Goal: Navigation & Orientation: Find specific page/section

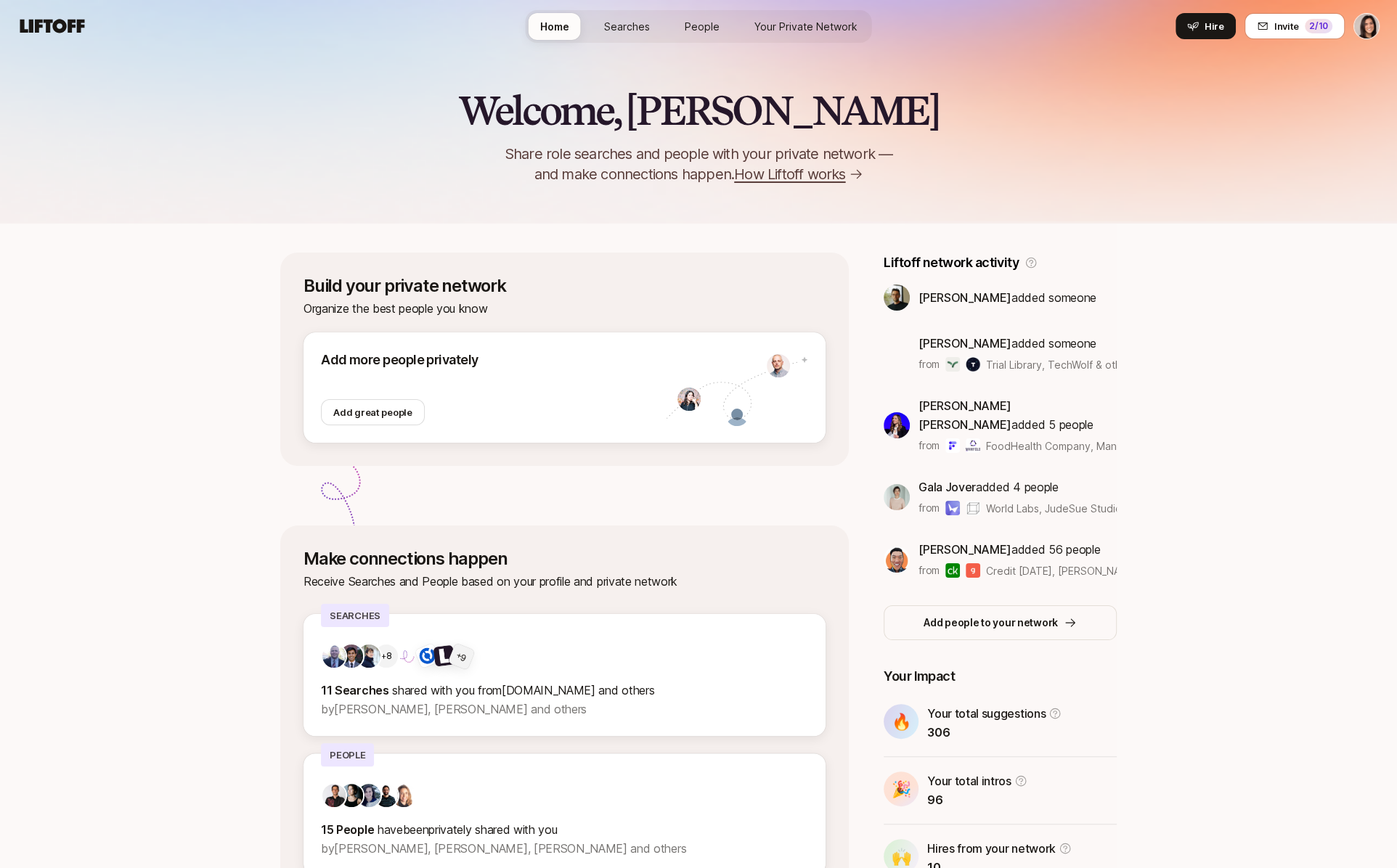
click at [767, 27] on span "Your Private Network" at bounding box center [806, 26] width 103 height 15
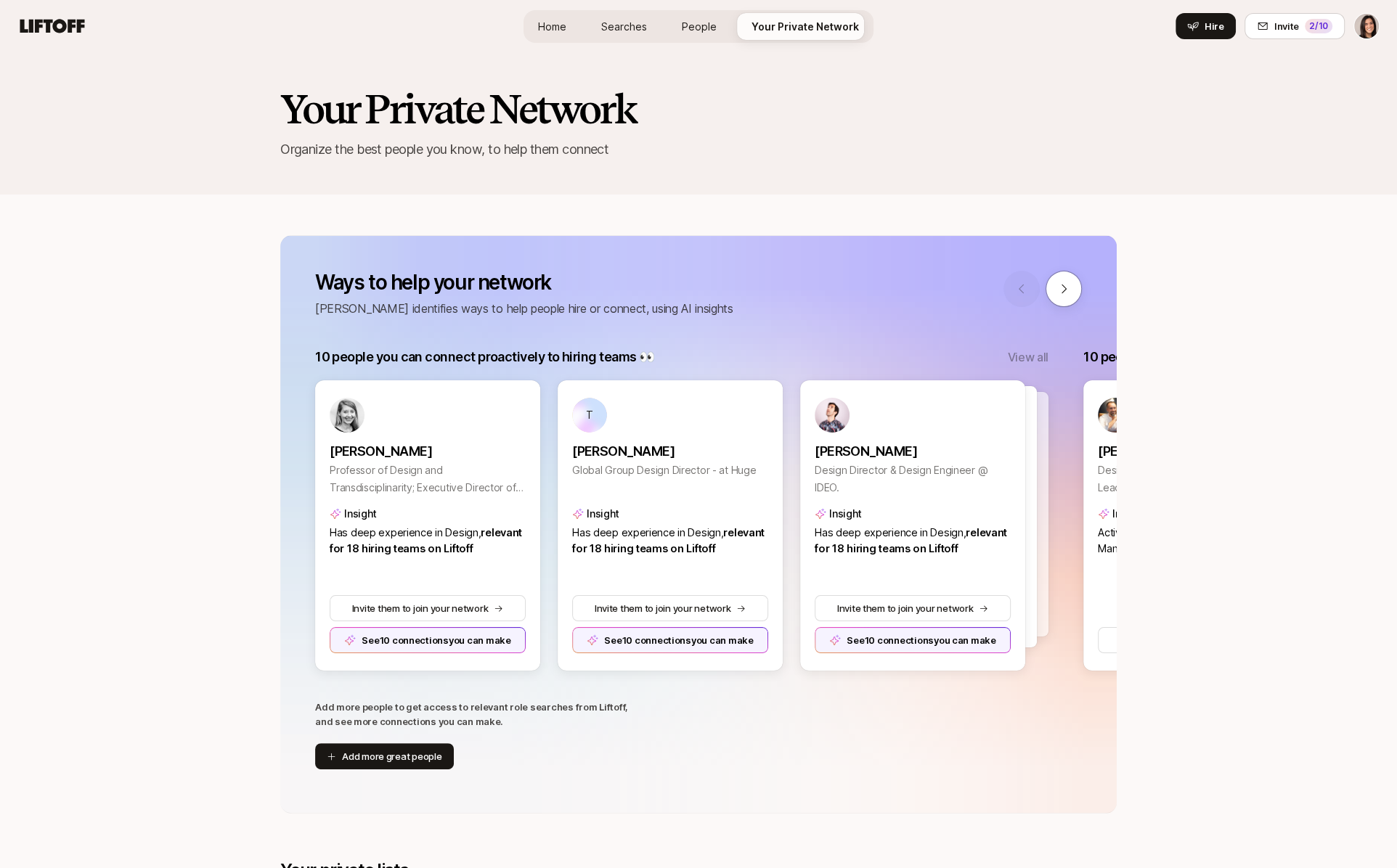
click at [1030, 361] on p "View all" at bounding box center [1029, 357] width 41 height 19
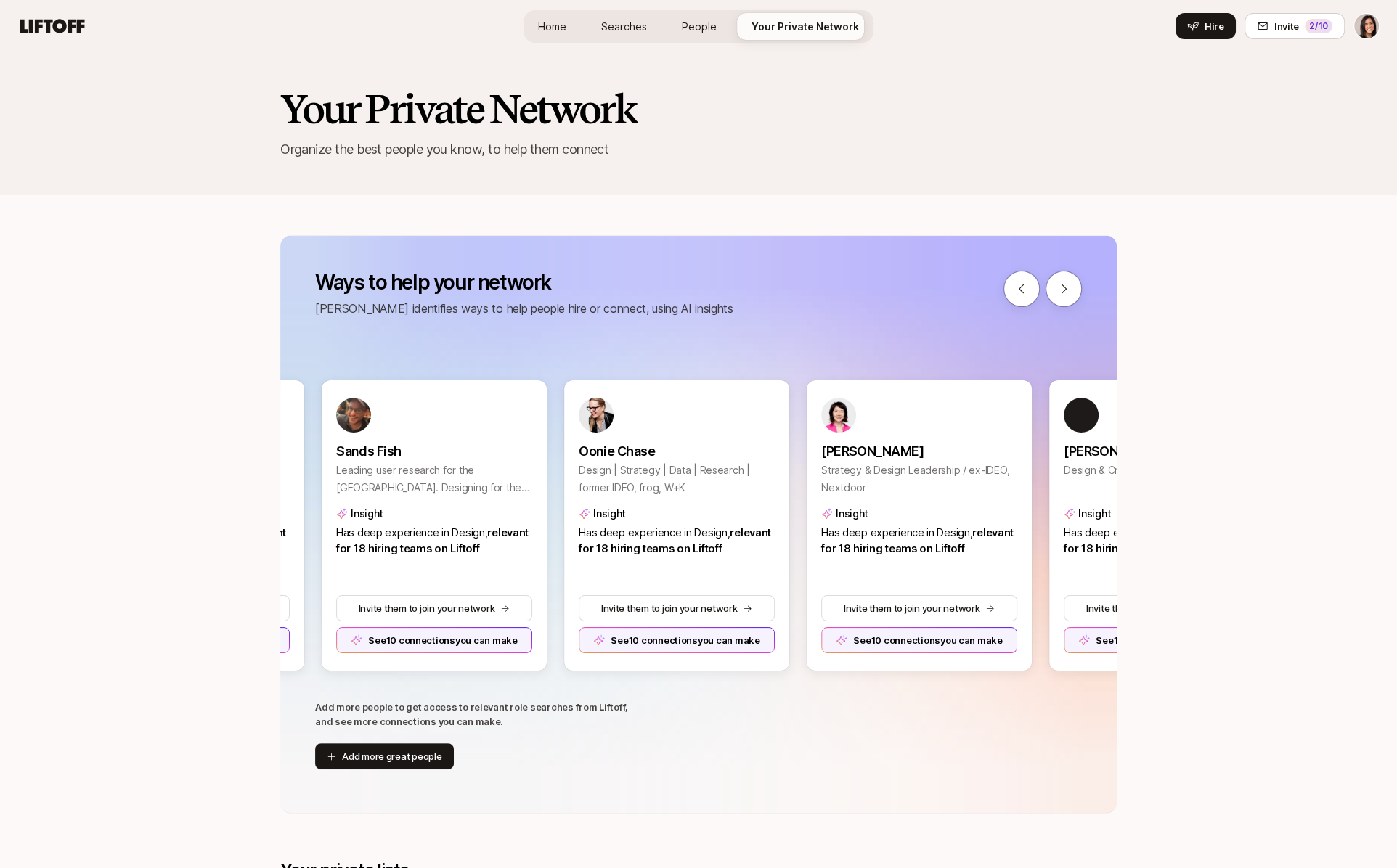
scroll to position [0, 727]
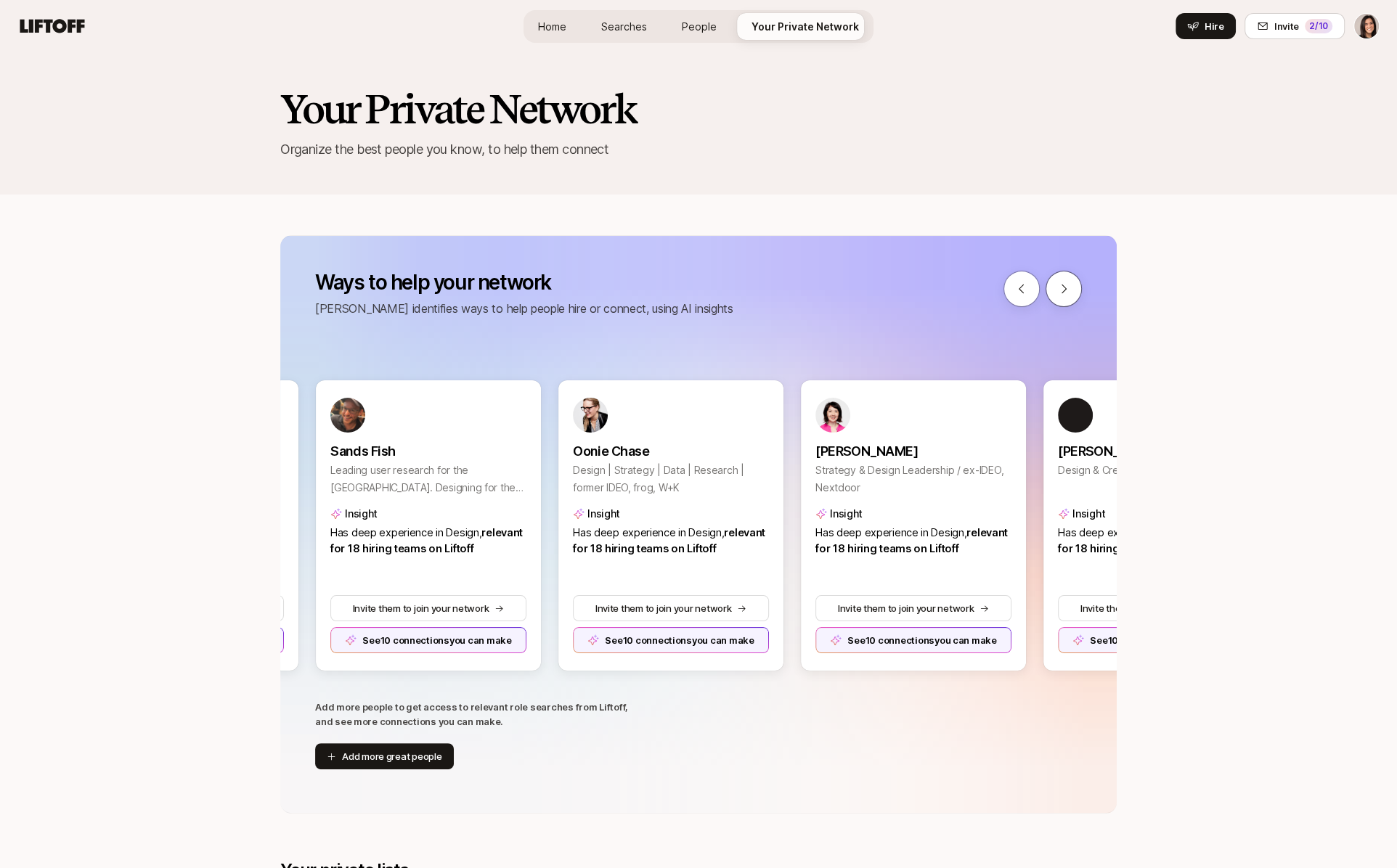
click at [1066, 289] on icon at bounding box center [1063, 289] width 13 height 13
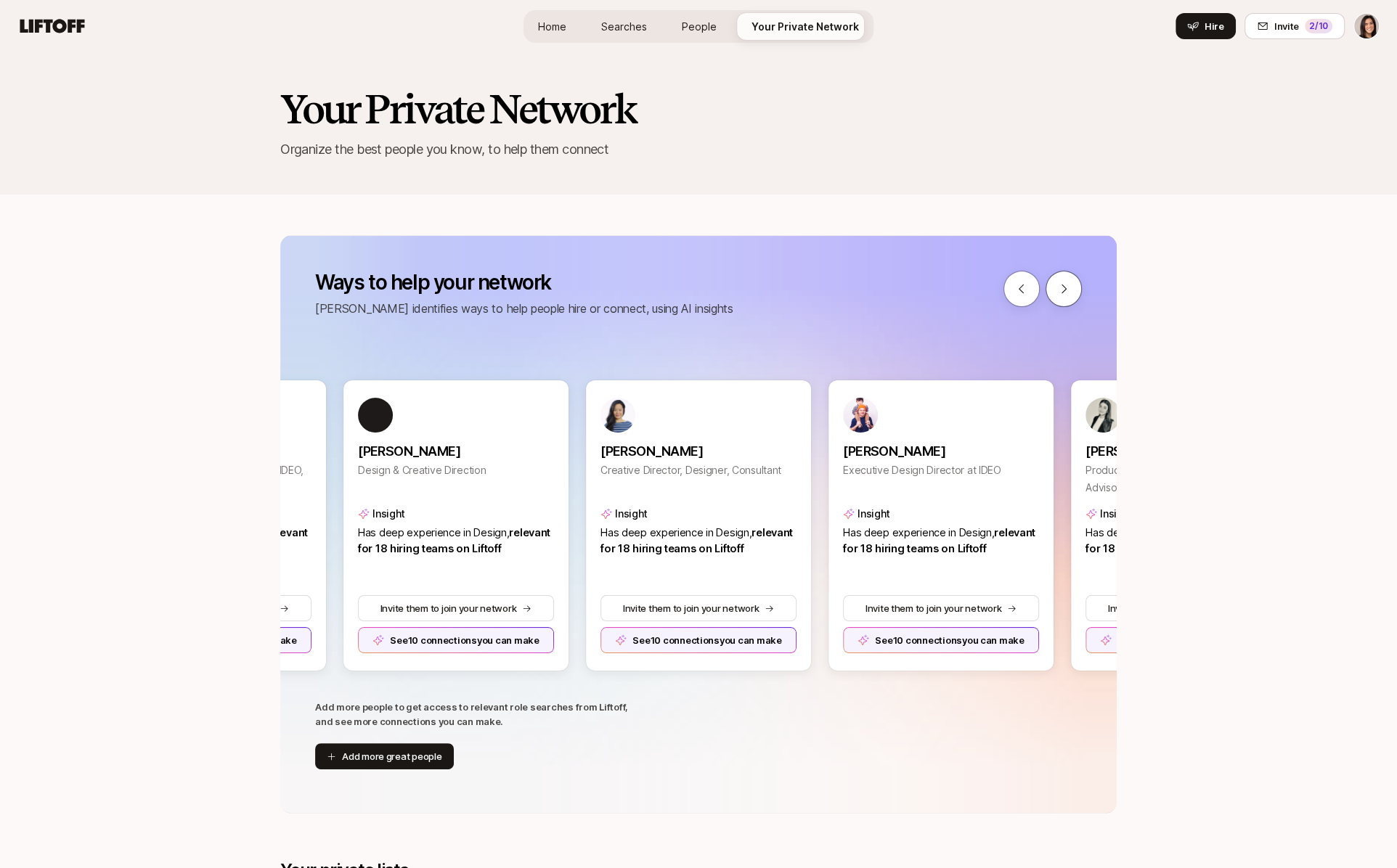
scroll to position [0, 1455]
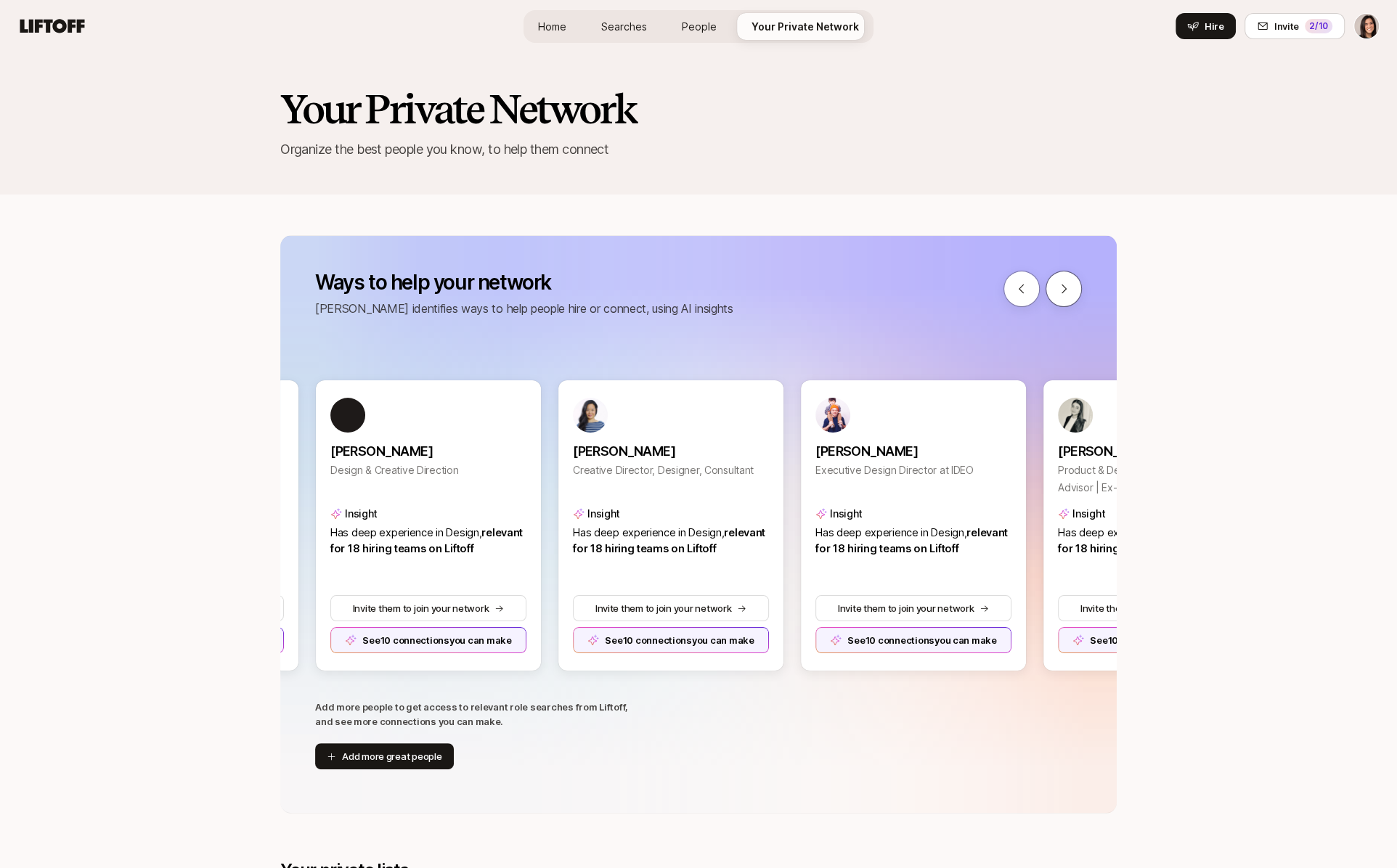
click at [1066, 289] on icon at bounding box center [1063, 289] width 13 height 13
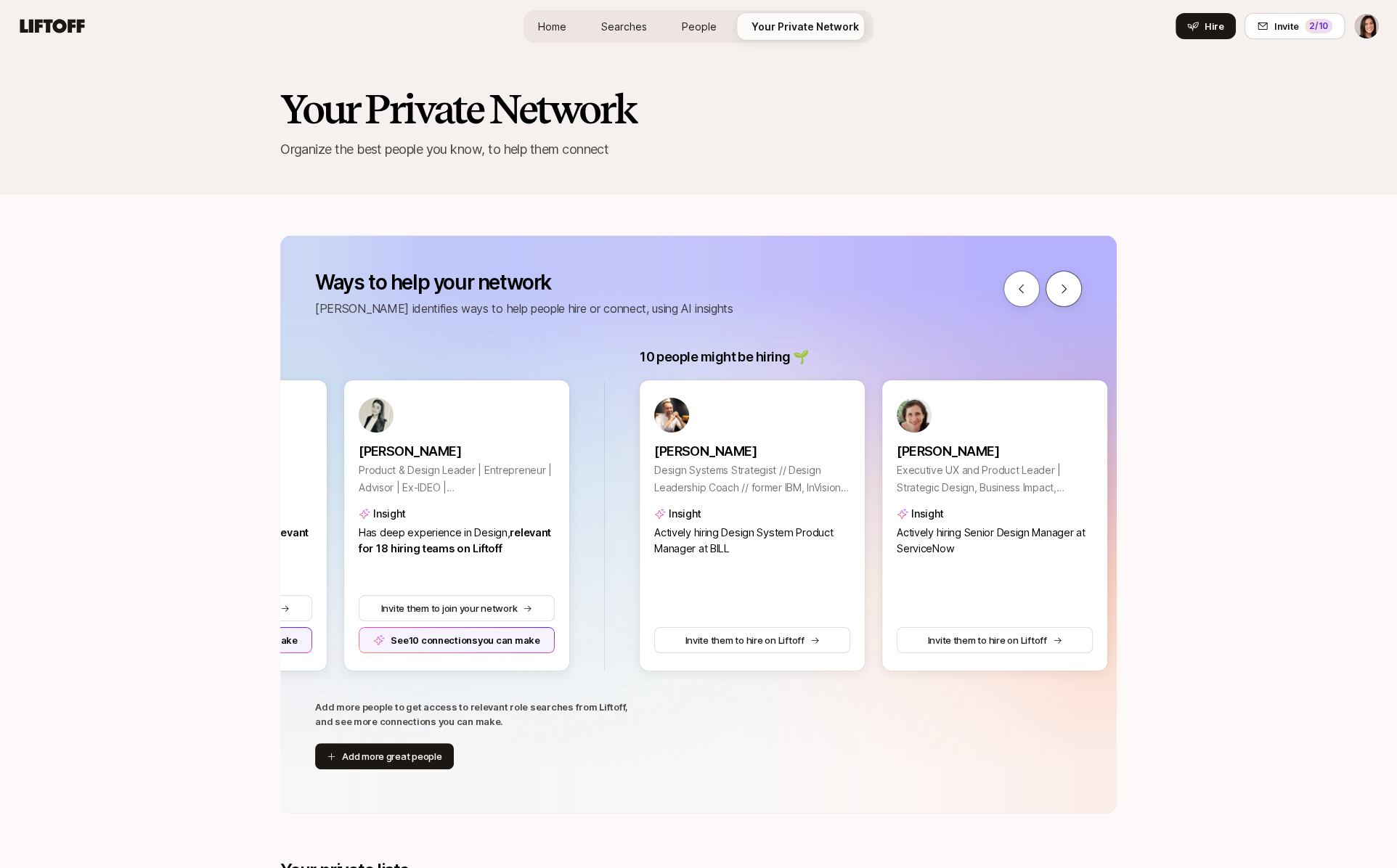
scroll to position [0, 2184]
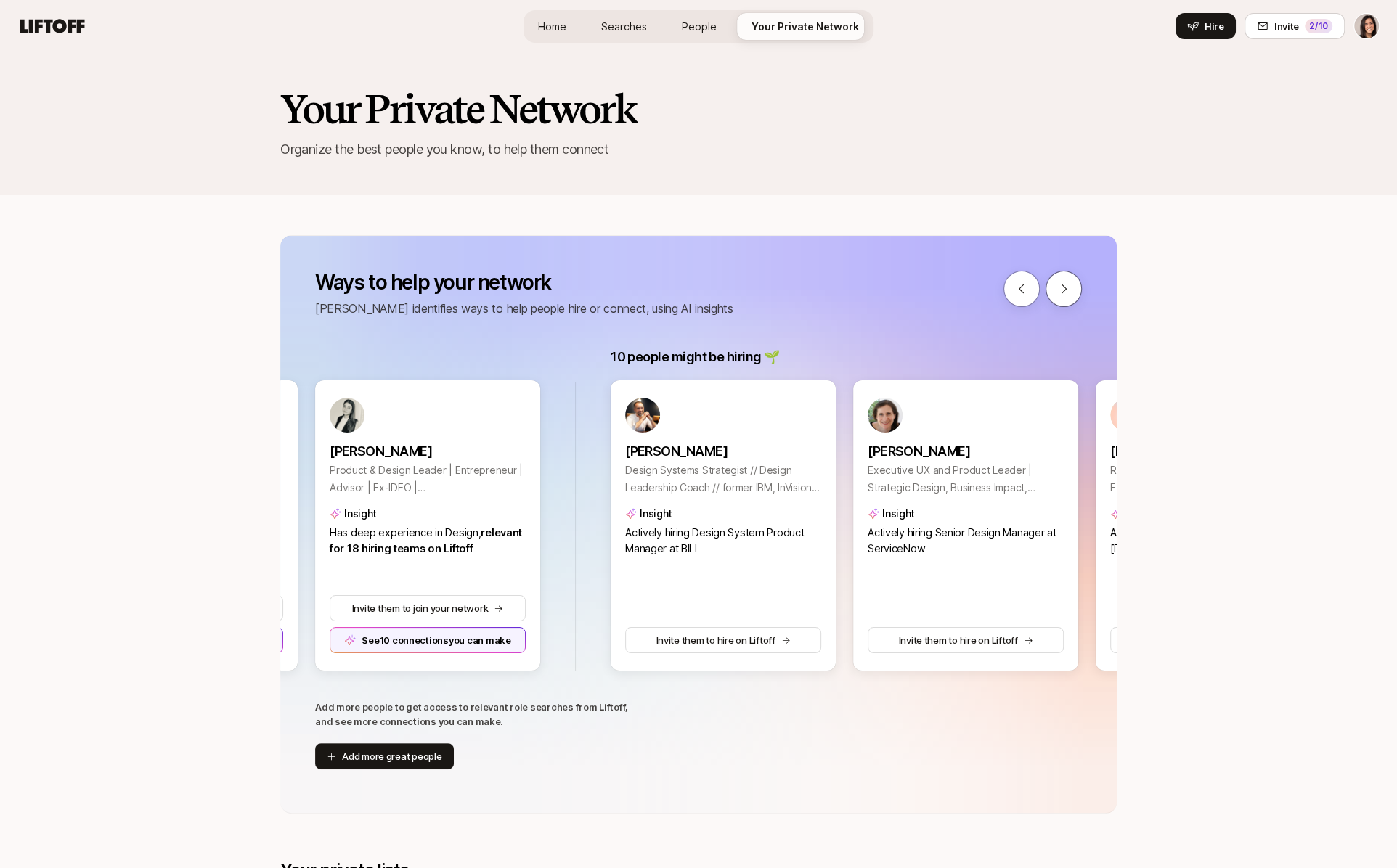
click at [1066, 289] on icon at bounding box center [1063, 289] width 13 height 13
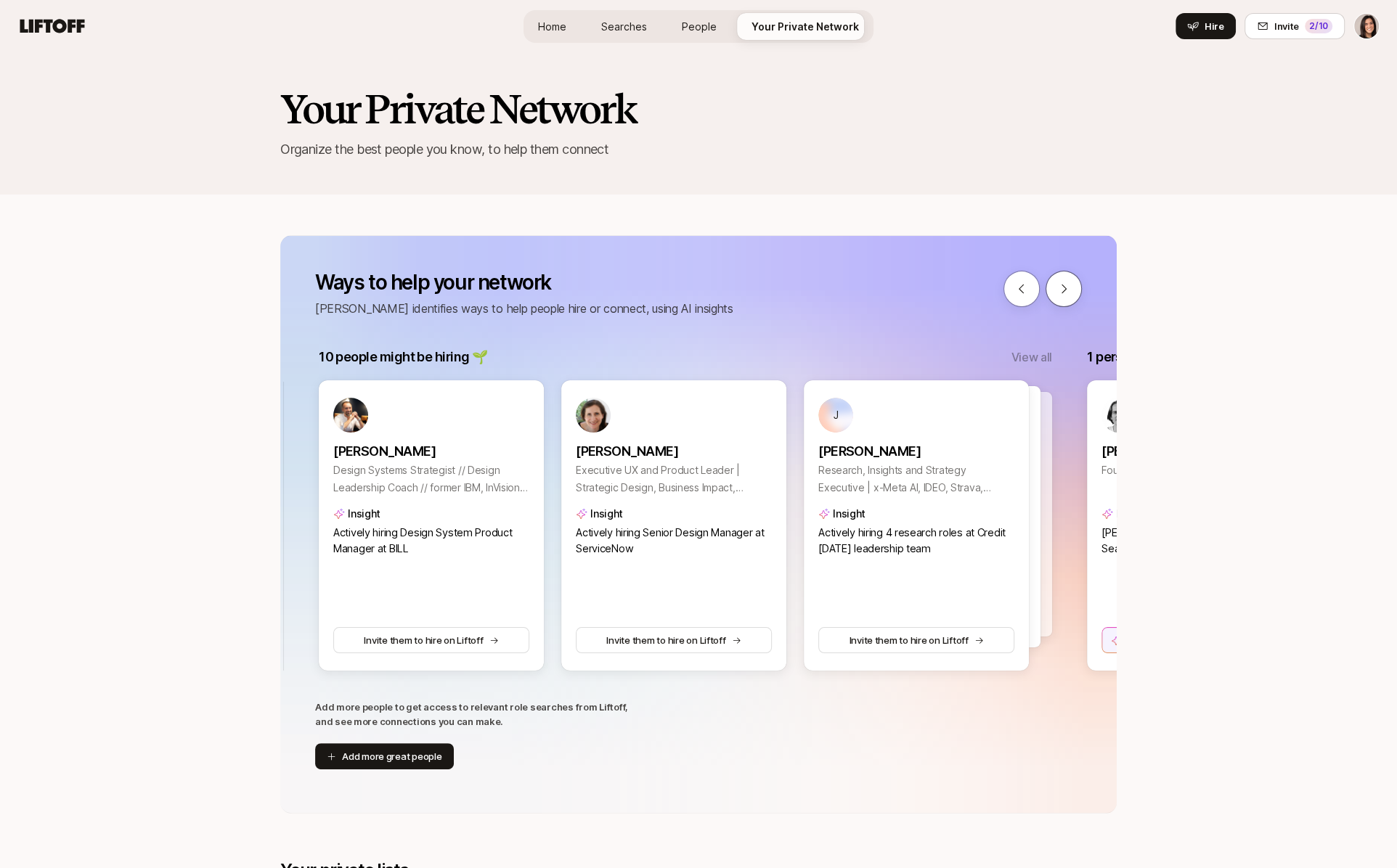
scroll to position [0, 2479]
click at [1057, 285] on icon at bounding box center [1063, 289] width 13 height 13
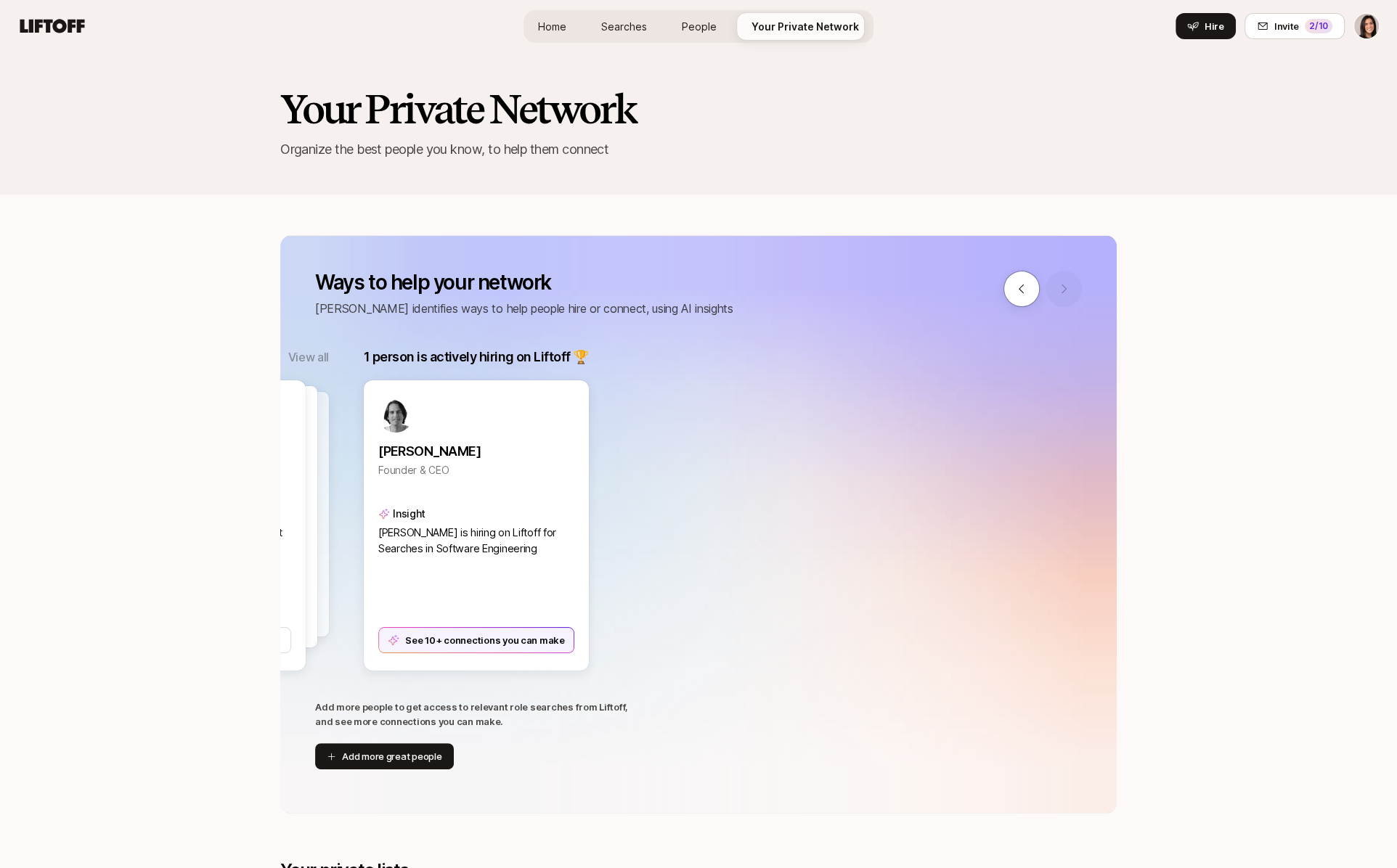
scroll to position [0, 3246]
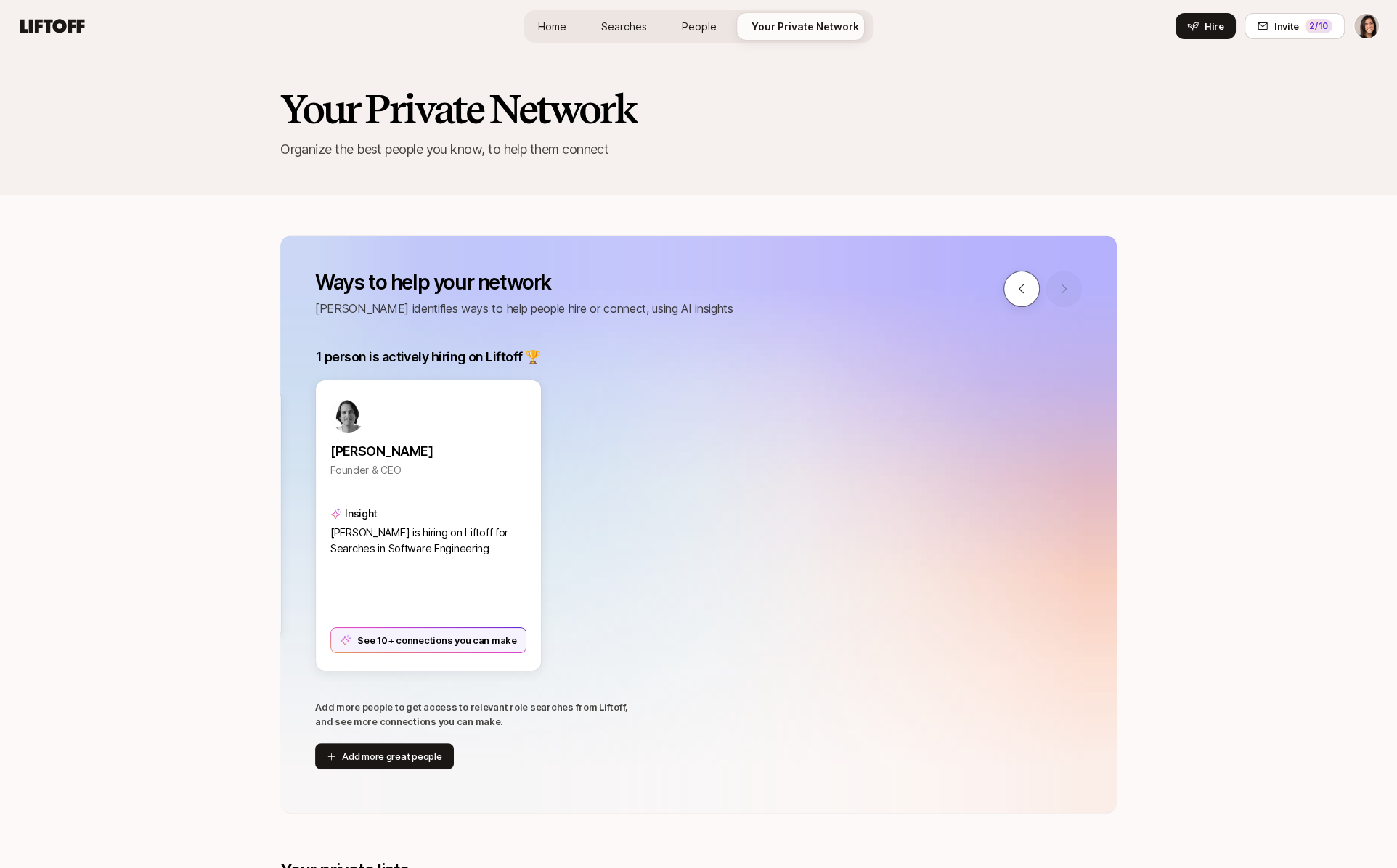
click at [1013, 285] on button at bounding box center [1022, 288] width 36 height 36
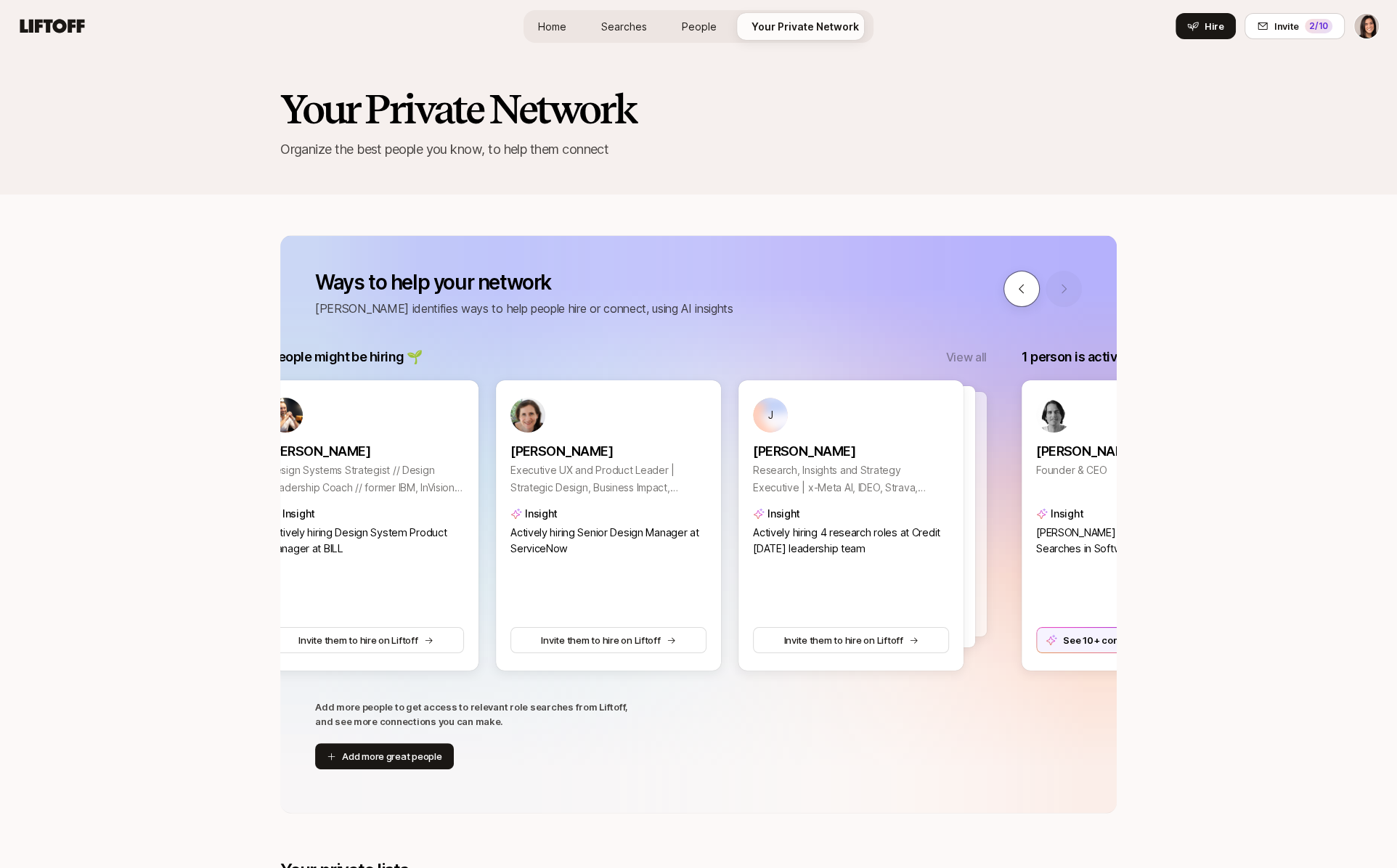
click at [1013, 285] on button at bounding box center [1022, 288] width 36 height 36
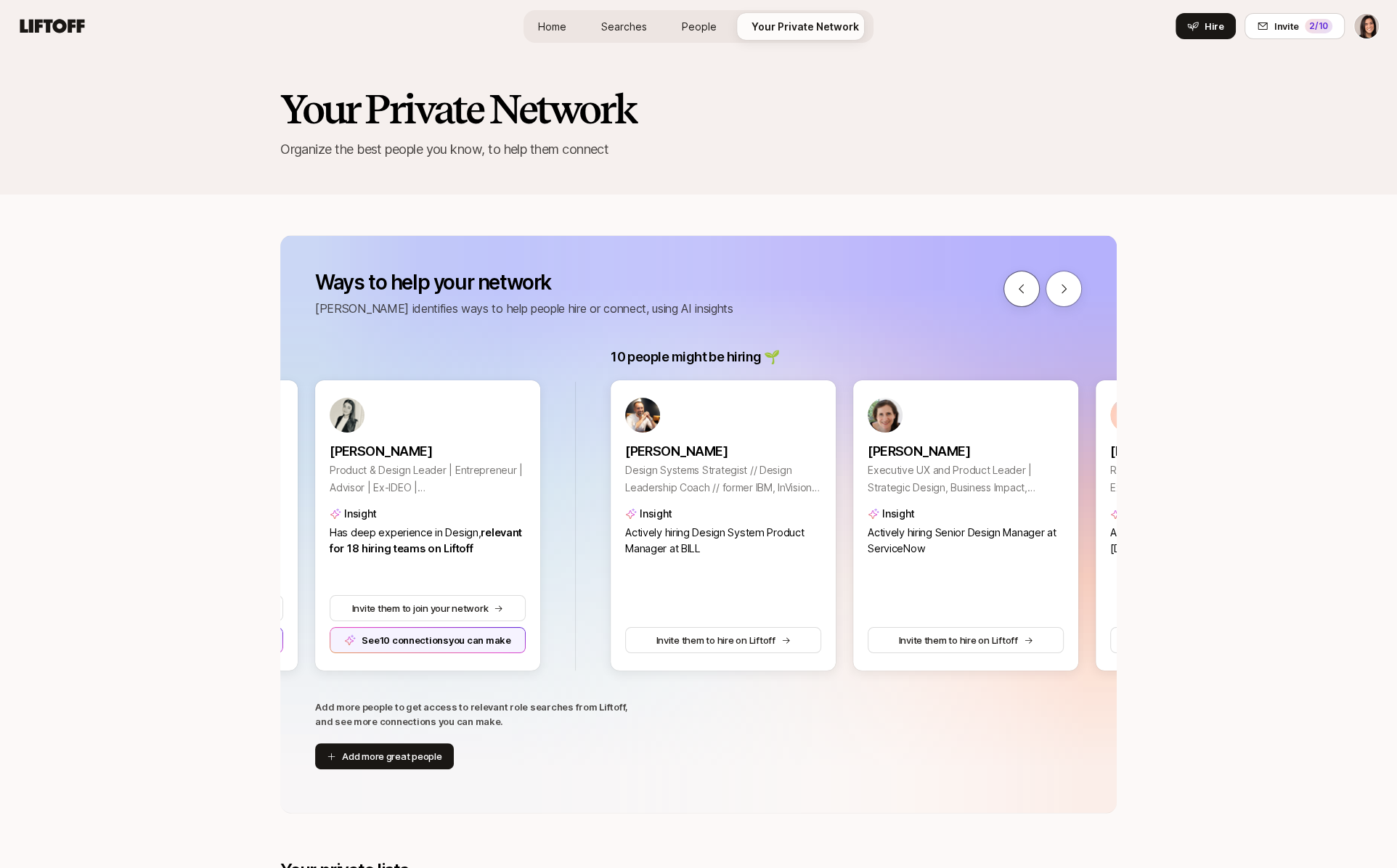
click at [1013, 285] on button at bounding box center [1022, 288] width 36 height 36
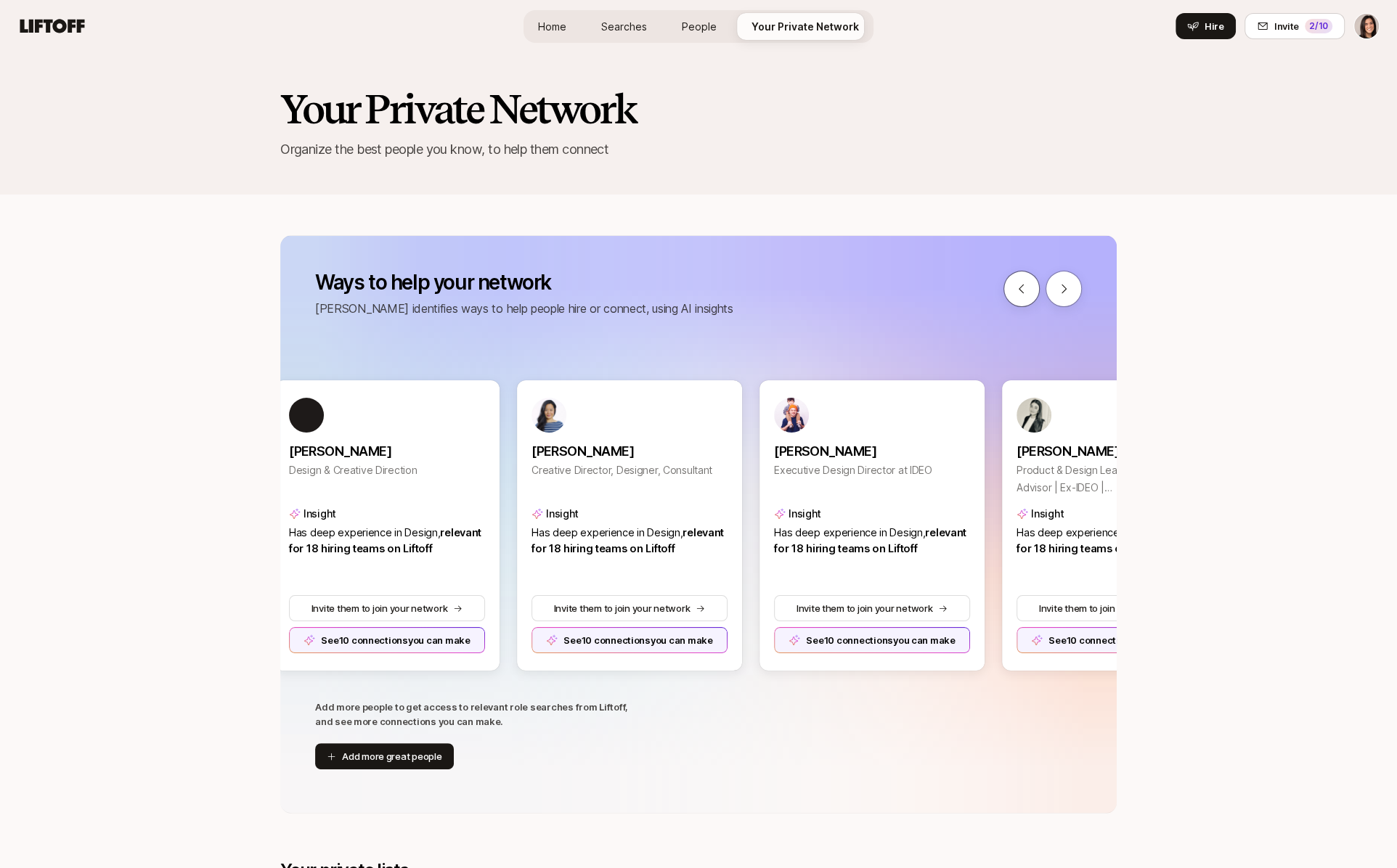
scroll to position [0, 1455]
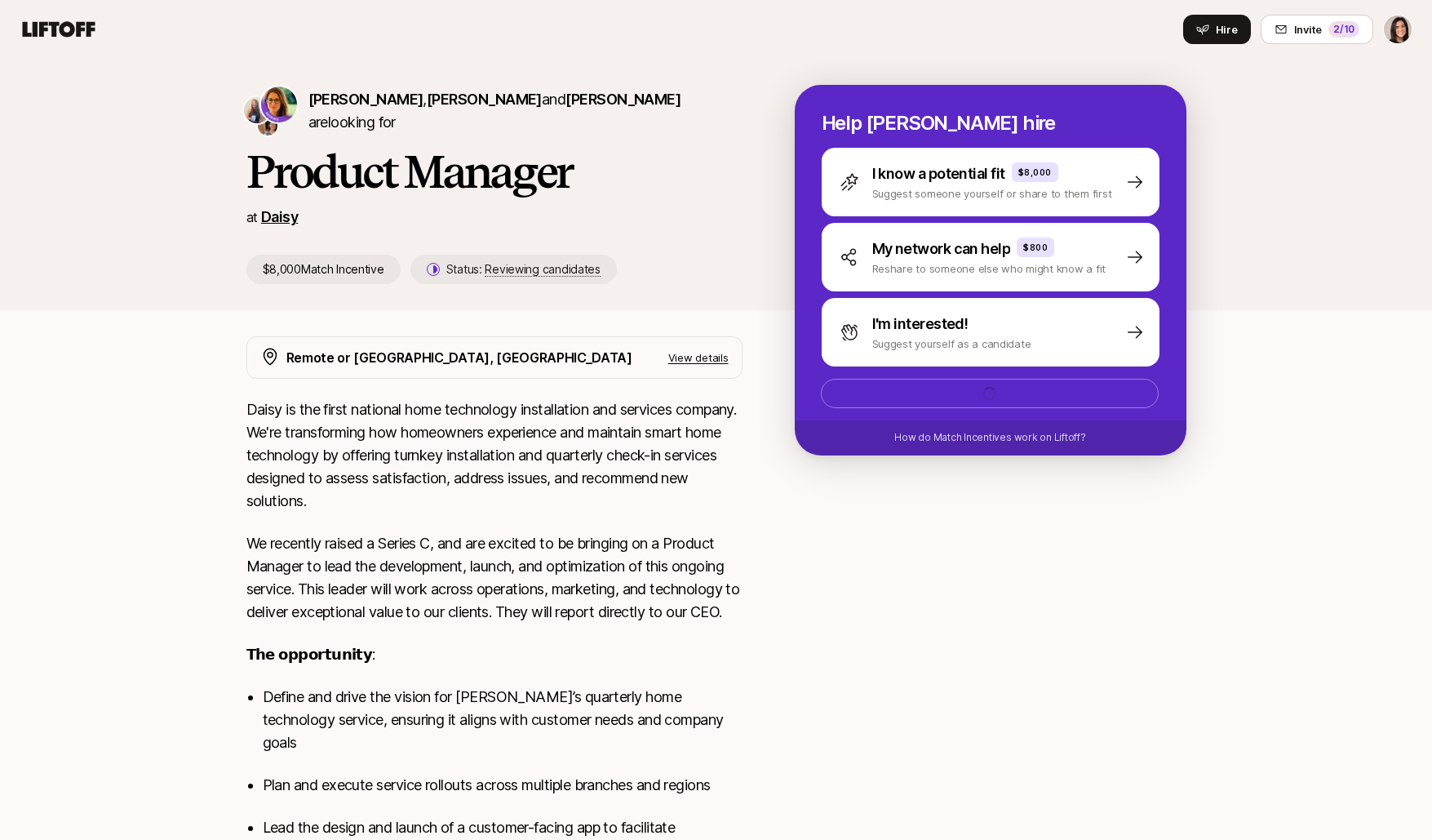
click at [283, 210] on link "Daisy" at bounding box center [279, 216] width 37 height 17
